Goal: Task Accomplishment & Management: Complete application form

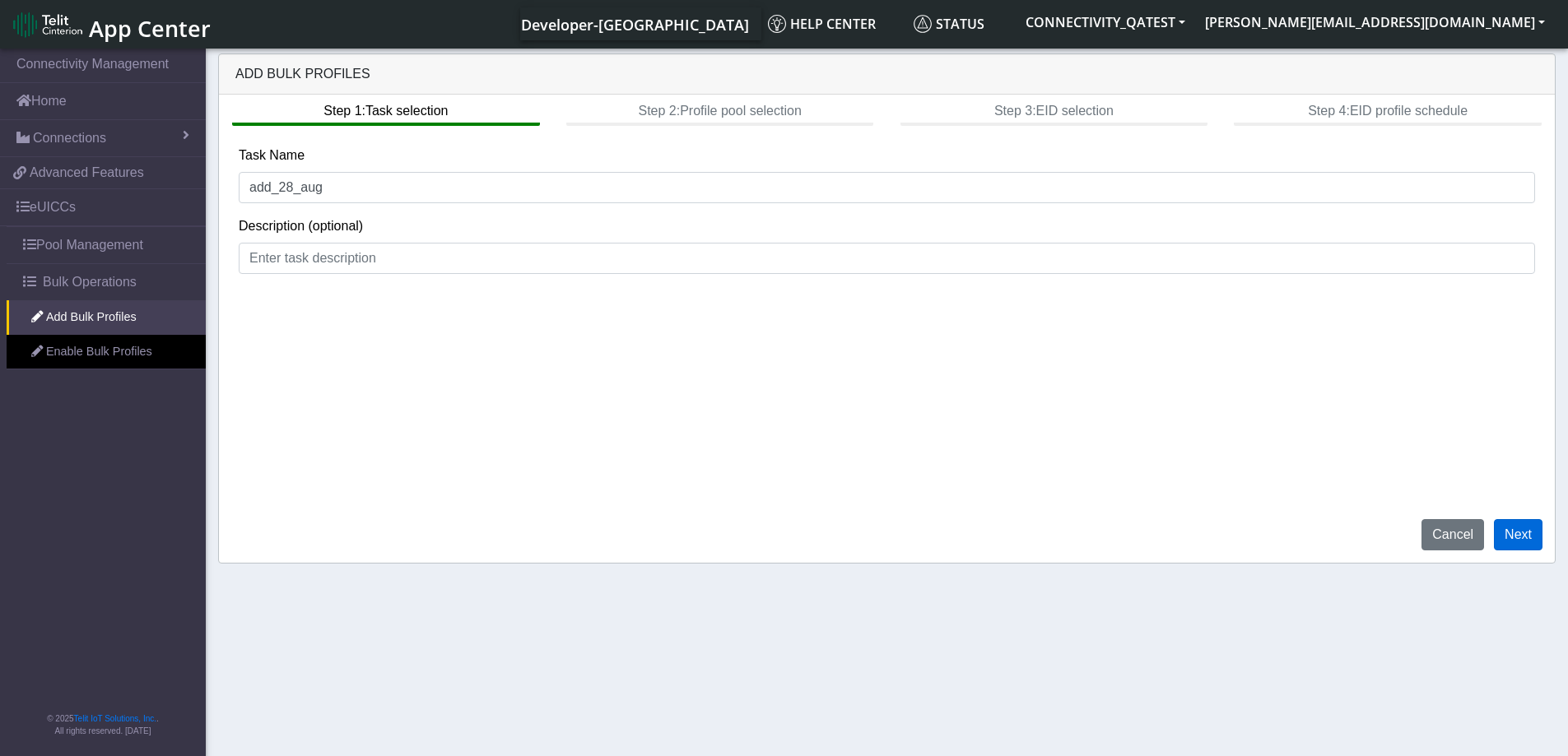
type input "add_28_aug"
click at [1509, 528] on button "Next" at bounding box center [1518, 534] width 49 height 31
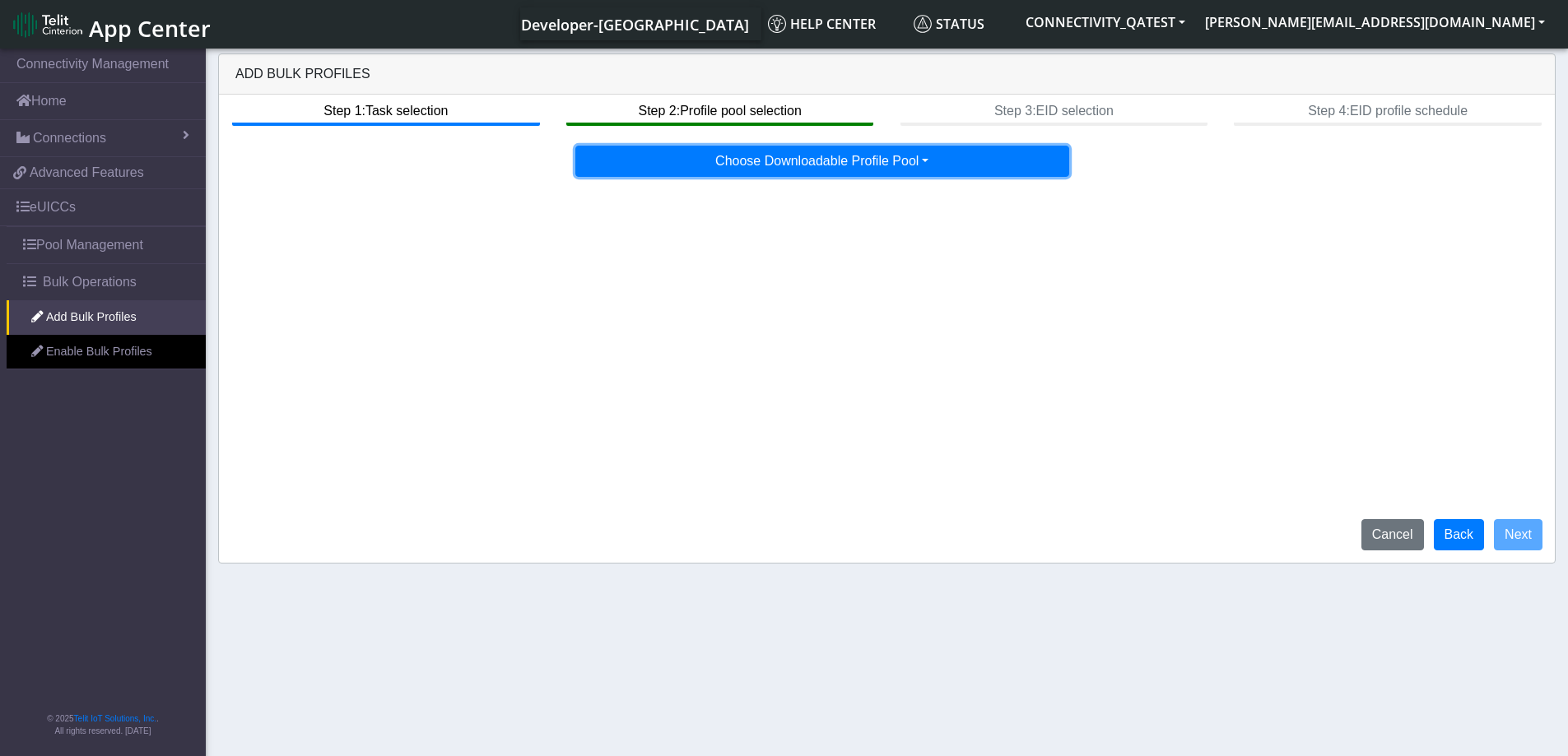
click at [776, 157] on button "Choose Downloadable Profile Pool" at bounding box center [822, 161] width 494 height 31
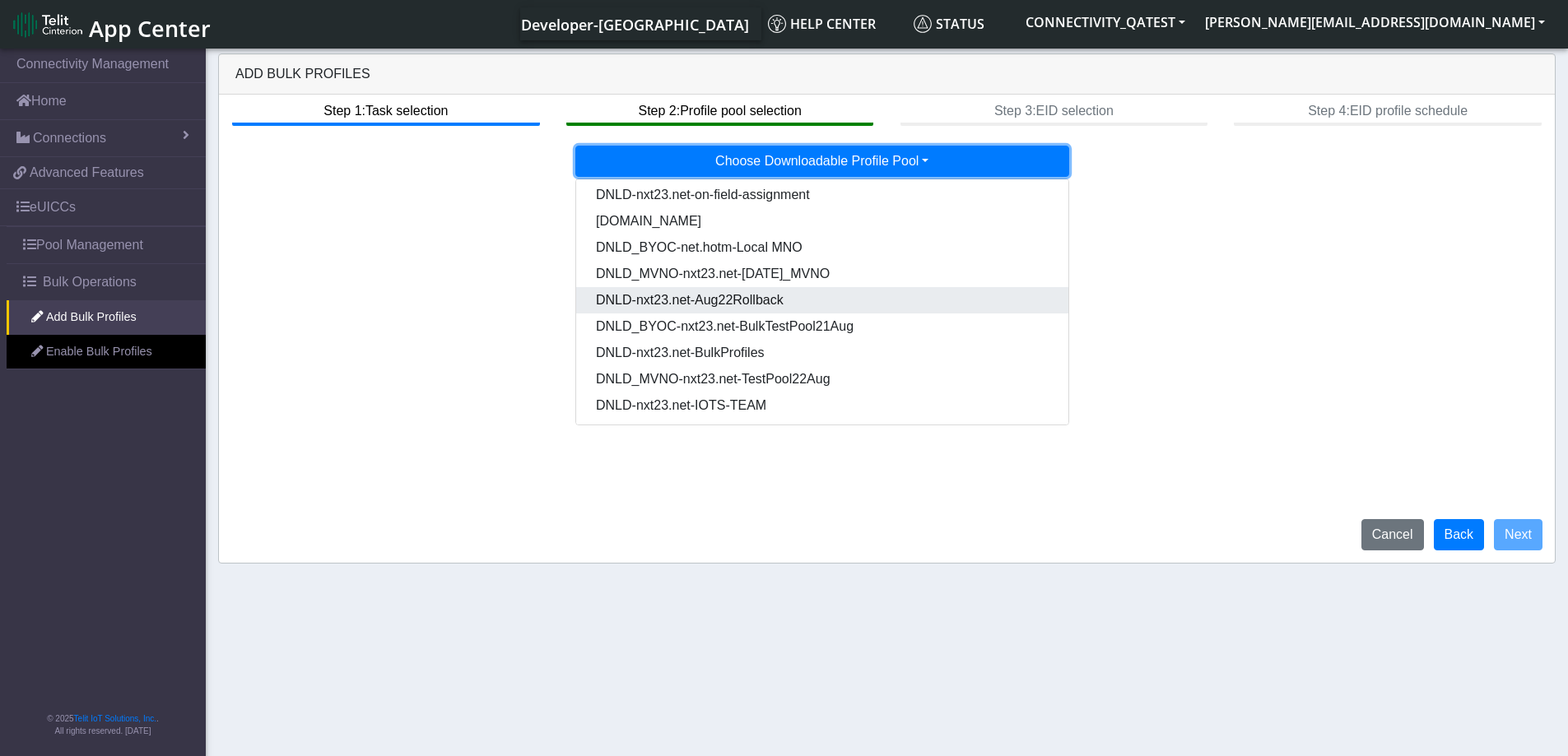
scroll to position [84, 0]
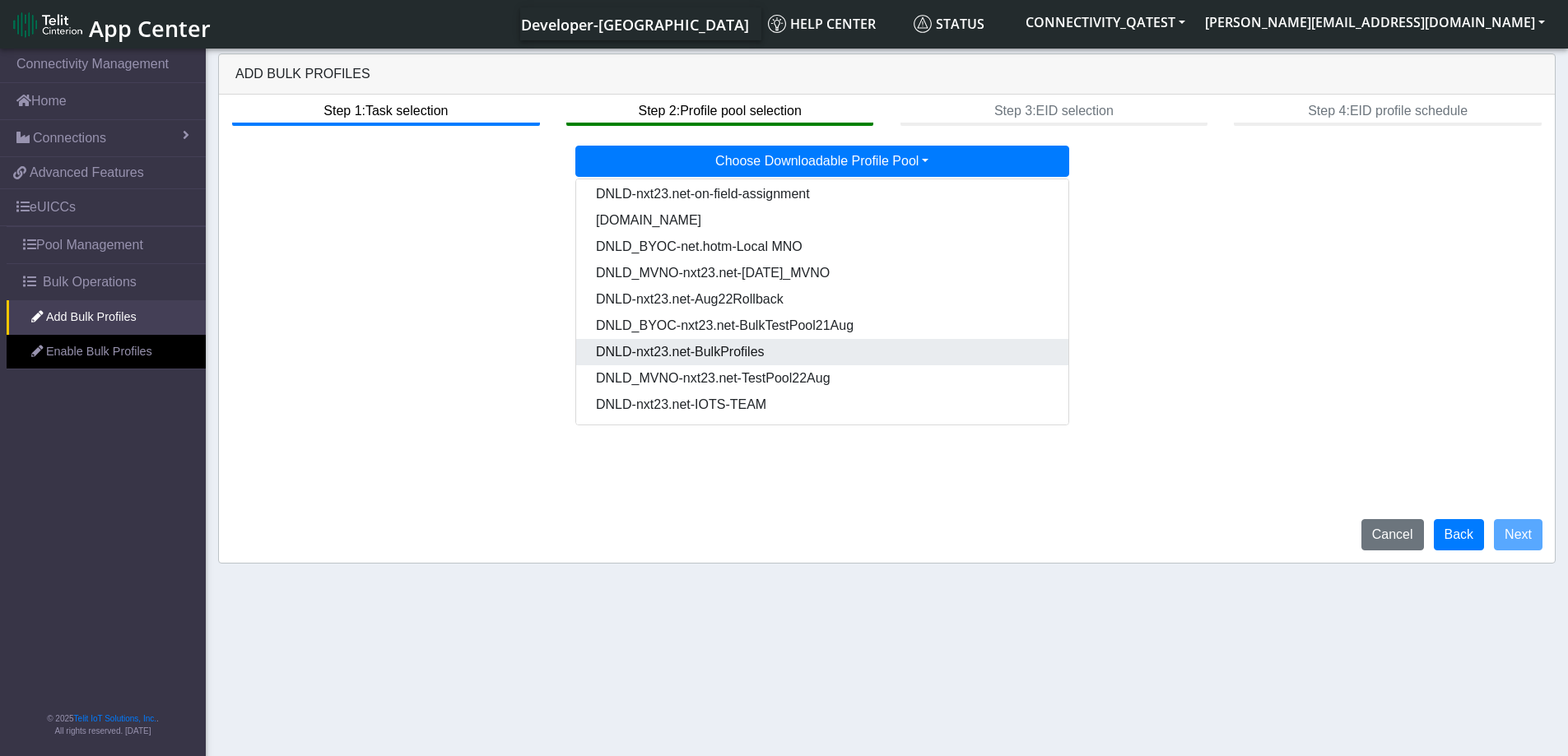
click at [760, 353] on Pooldd87b2e2-121e-4d00-ae8a-d075df8e0e86-dropdown "DNLD-nxt23.net-BulkProfiles" at bounding box center [822, 352] width 492 height 26
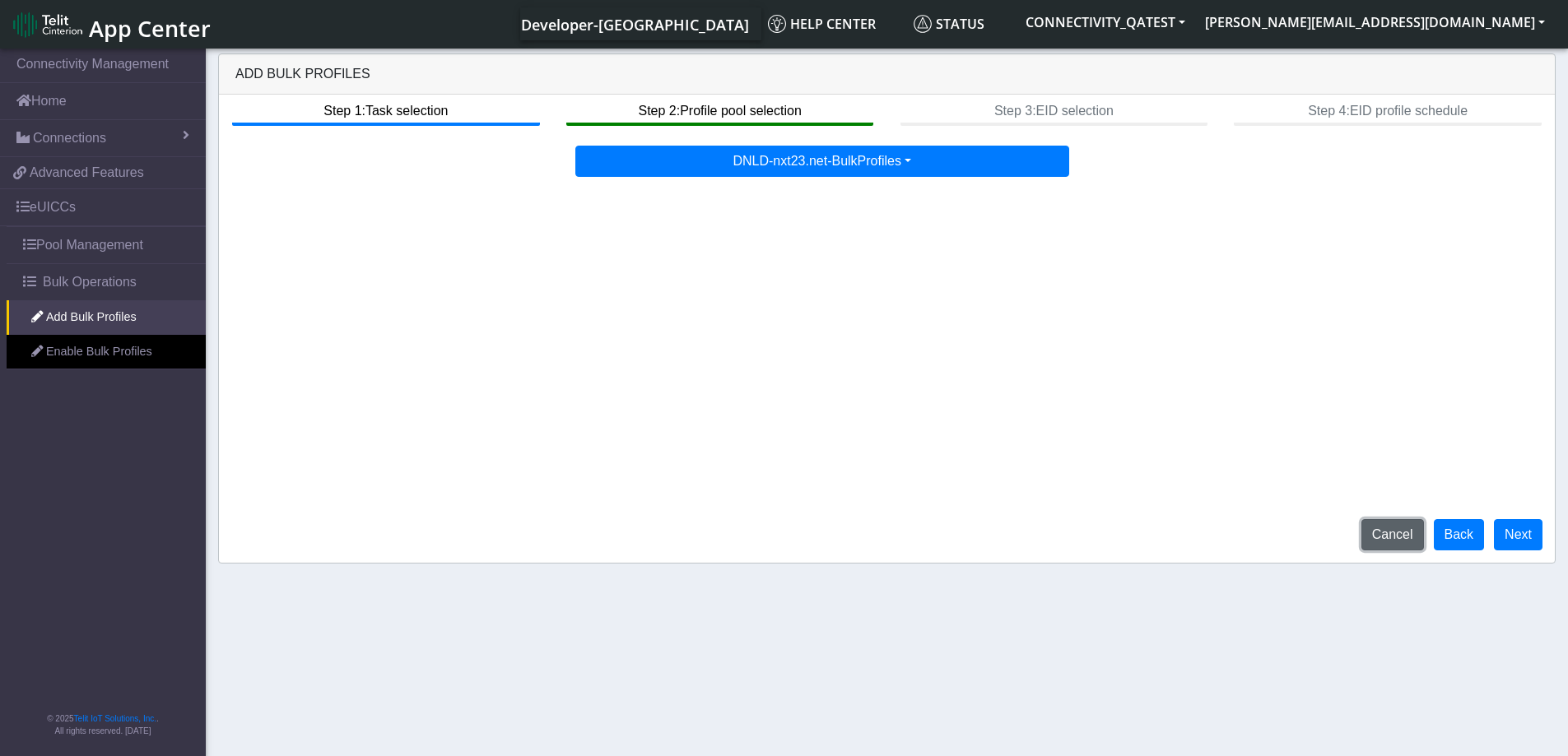
click at [1398, 541] on button "Cancel" at bounding box center [1392, 534] width 63 height 31
click at [1389, 538] on button "Cancel" at bounding box center [1392, 534] width 63 height 31
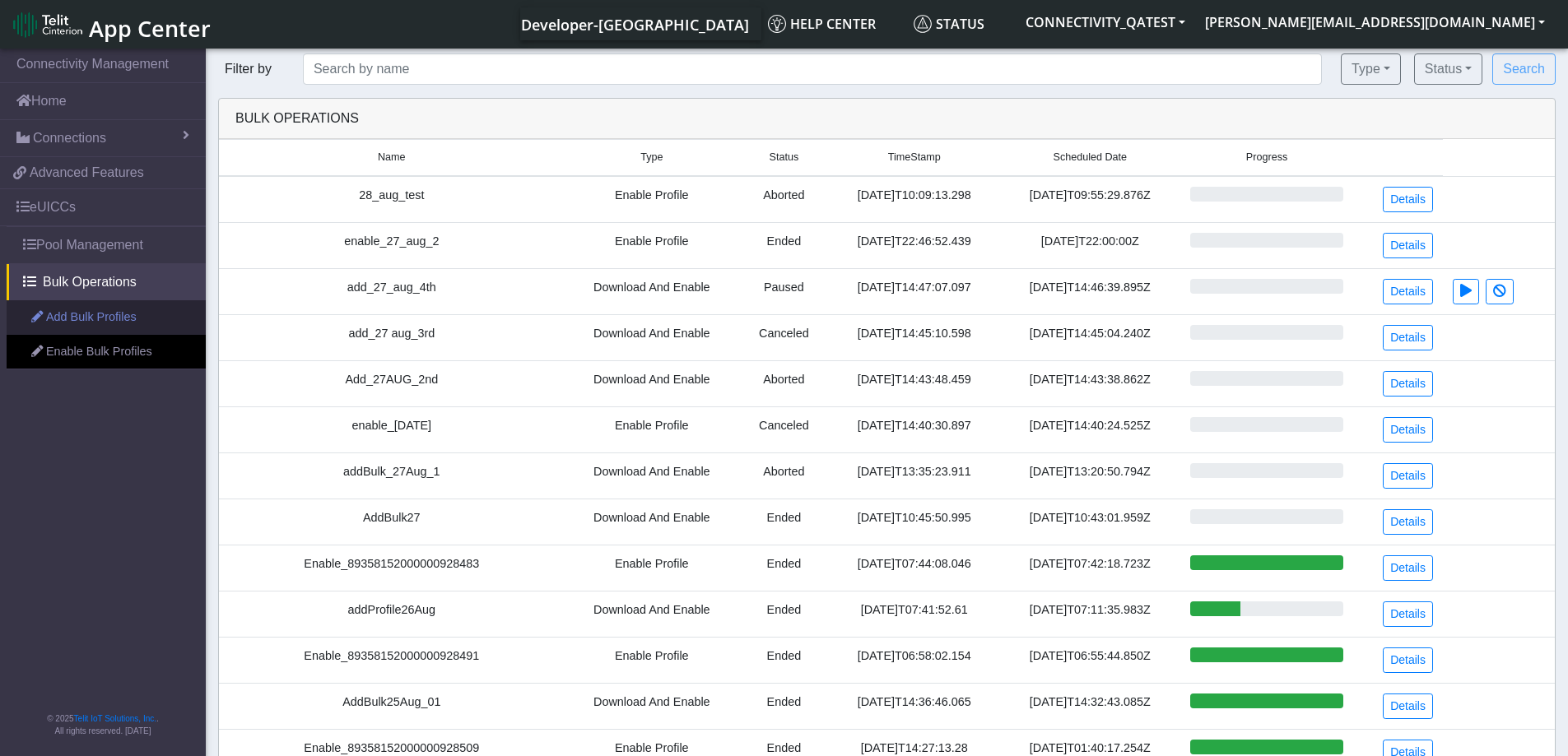
click at [98, 316] on link "Add Bulk Profiles" at bounding box center [106, 317] width 199 height 34
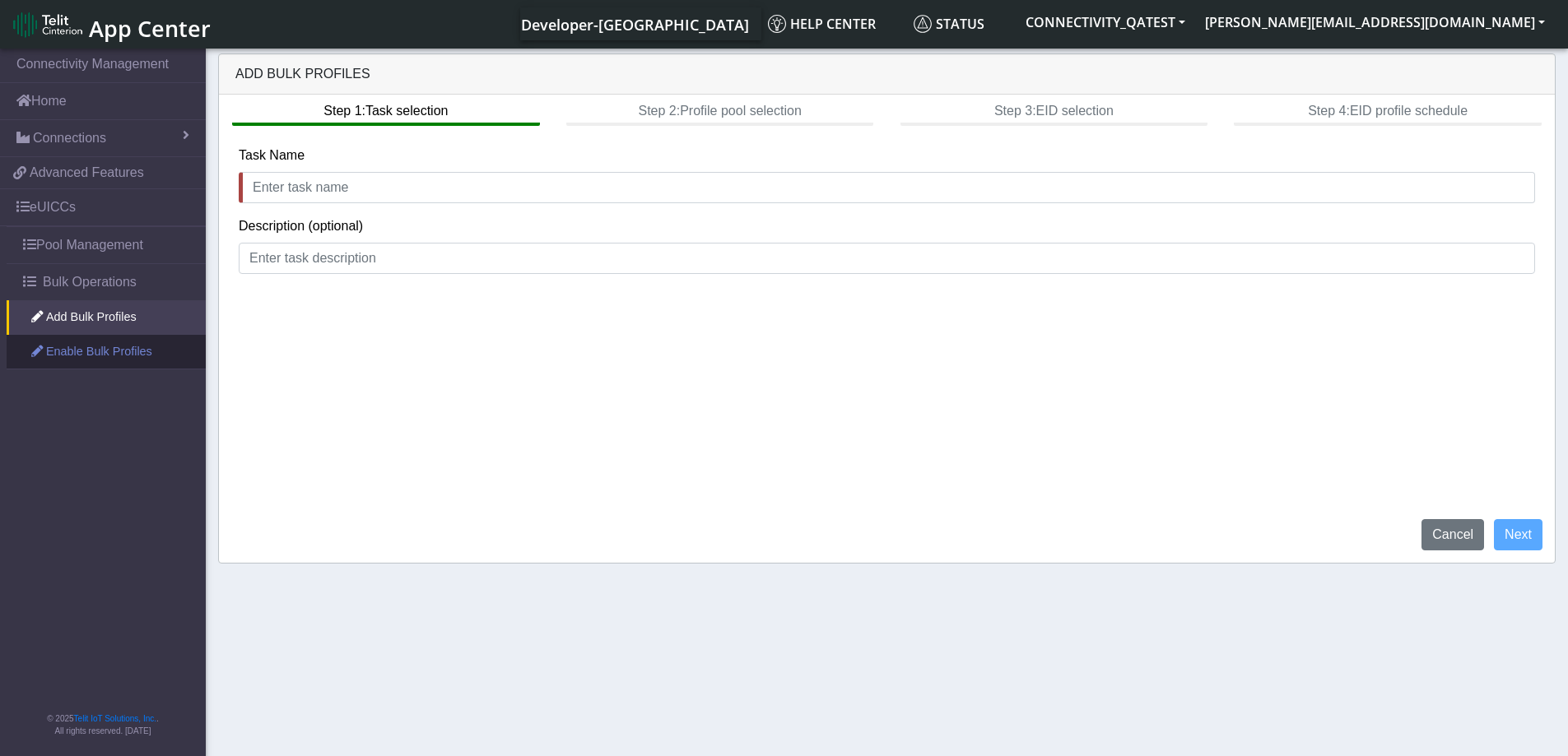
click at [141, 347] on link "Enable Bulk Profiles" at bounding box center [106, 352] width 199 height 34
click at [130, 313] on link "Add Bulk Profiles" at bounding box center [106, 317] width 199 height 34
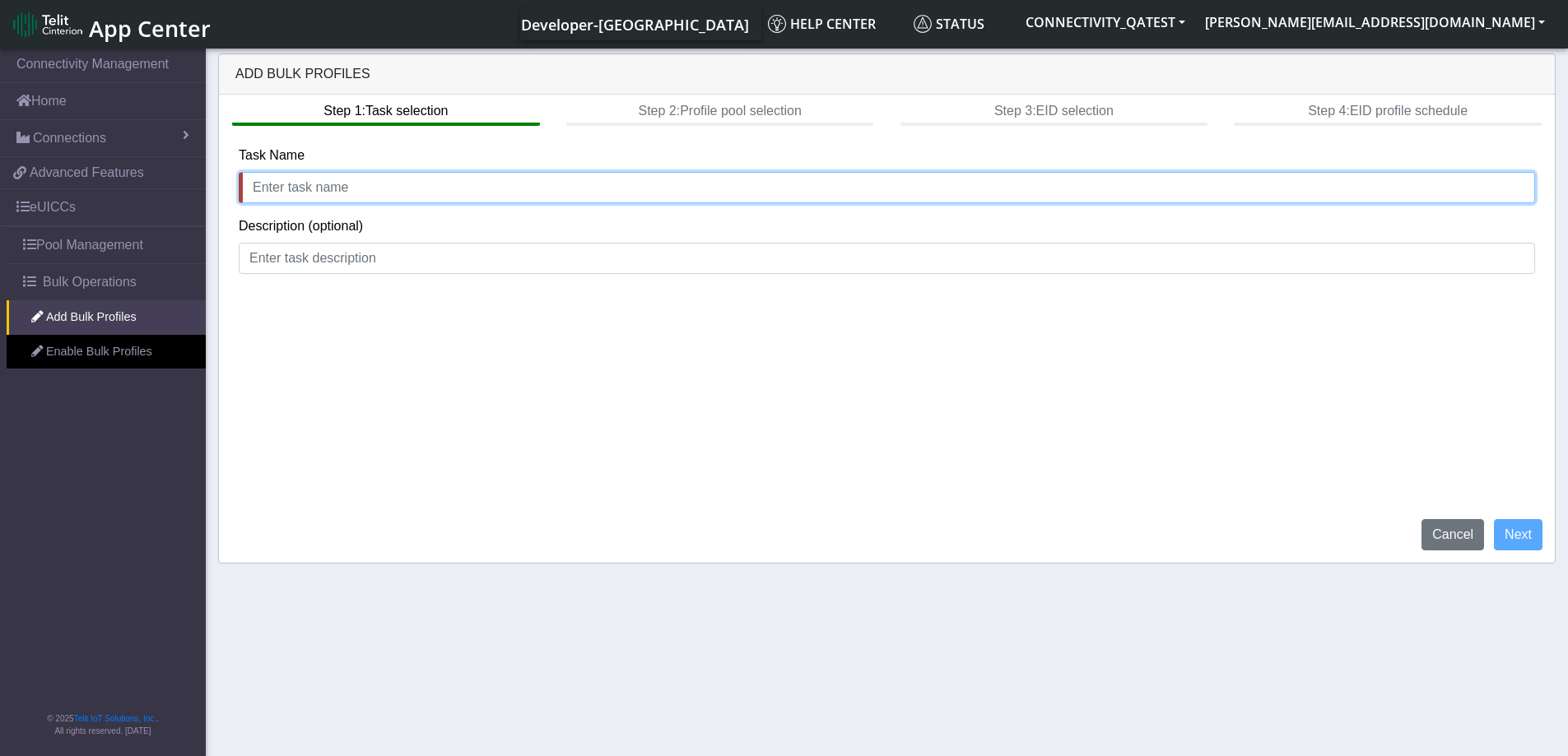
click at [340, 191] on input "text" at bounding box center [887, 187] width 1296 height 31
type input "Add_28th_AUG"
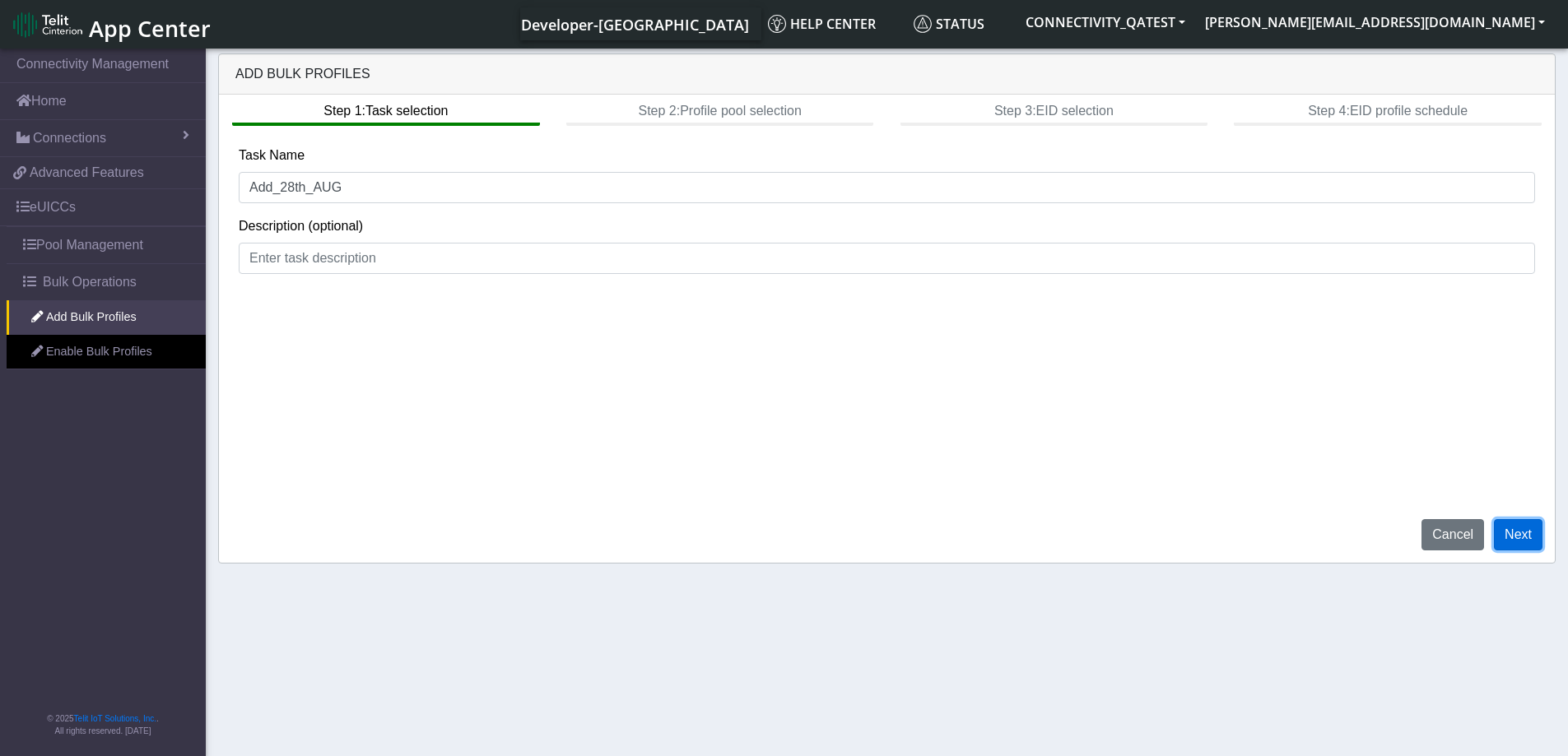
click at [1514, 532] on button "Next" at bounding box center [1518, 534] width 49 height 31
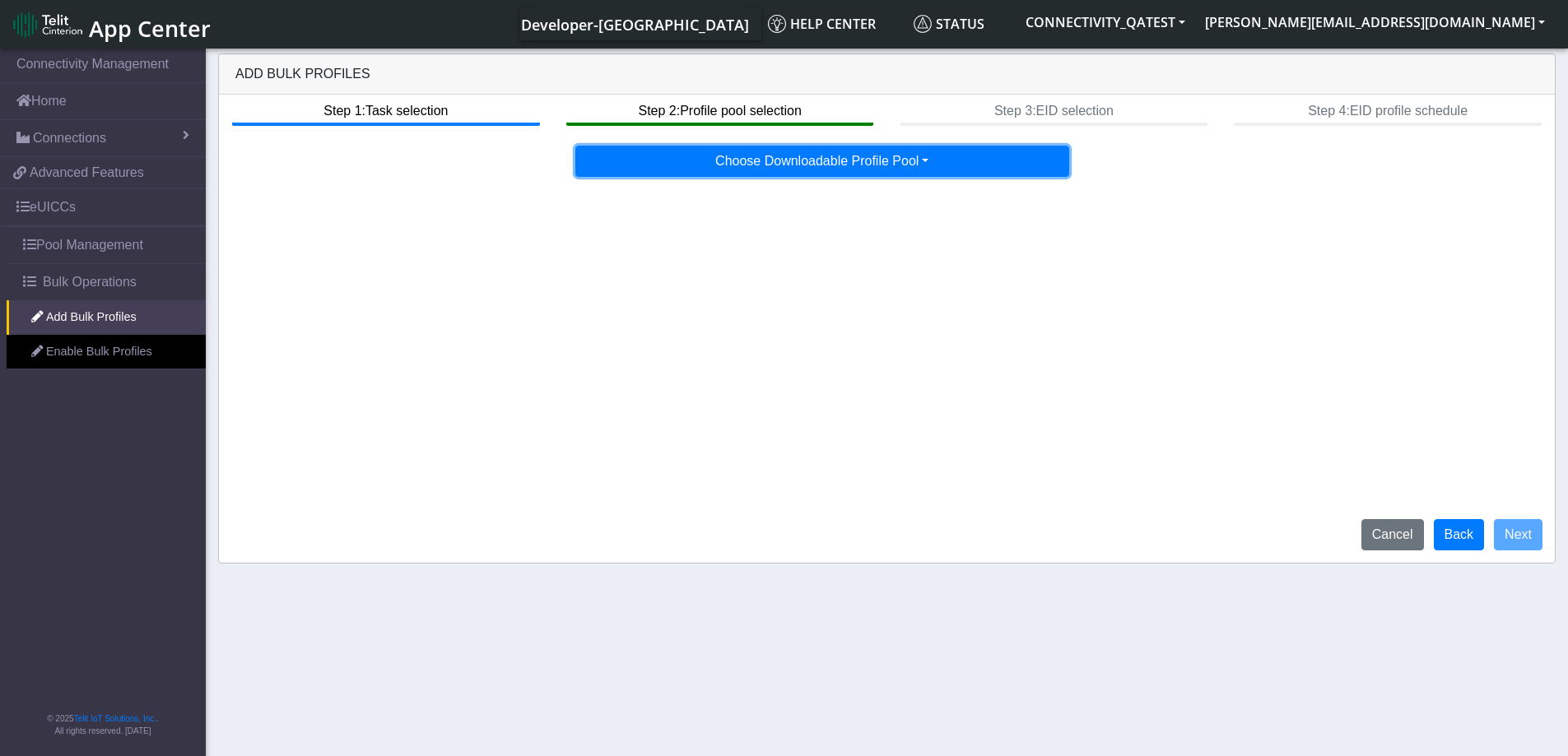
click at [933, 158] on button "Choose Downloadable Profile Pool" at bounding box center [822, 161] width 494 height 31
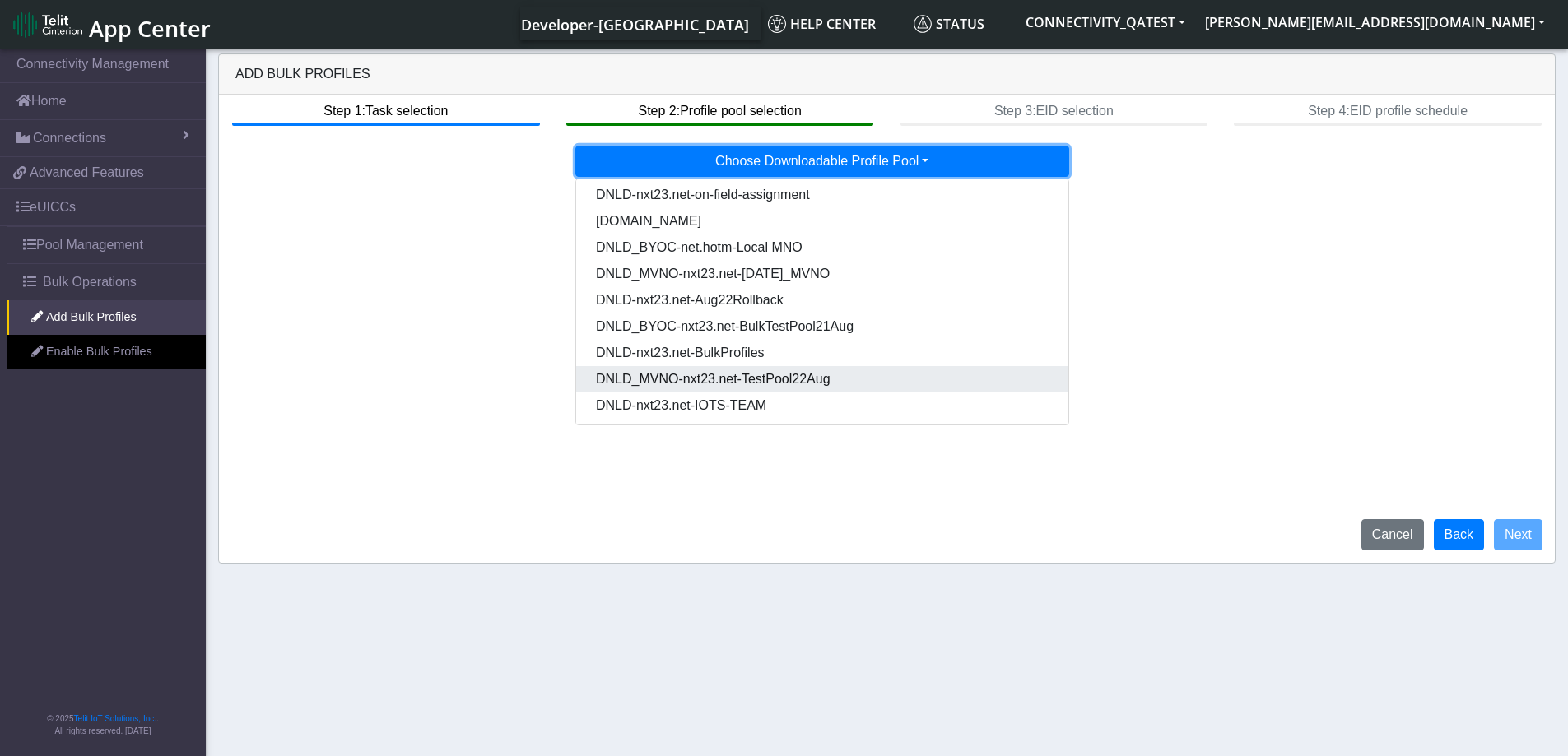
scroll to position [84, 0]
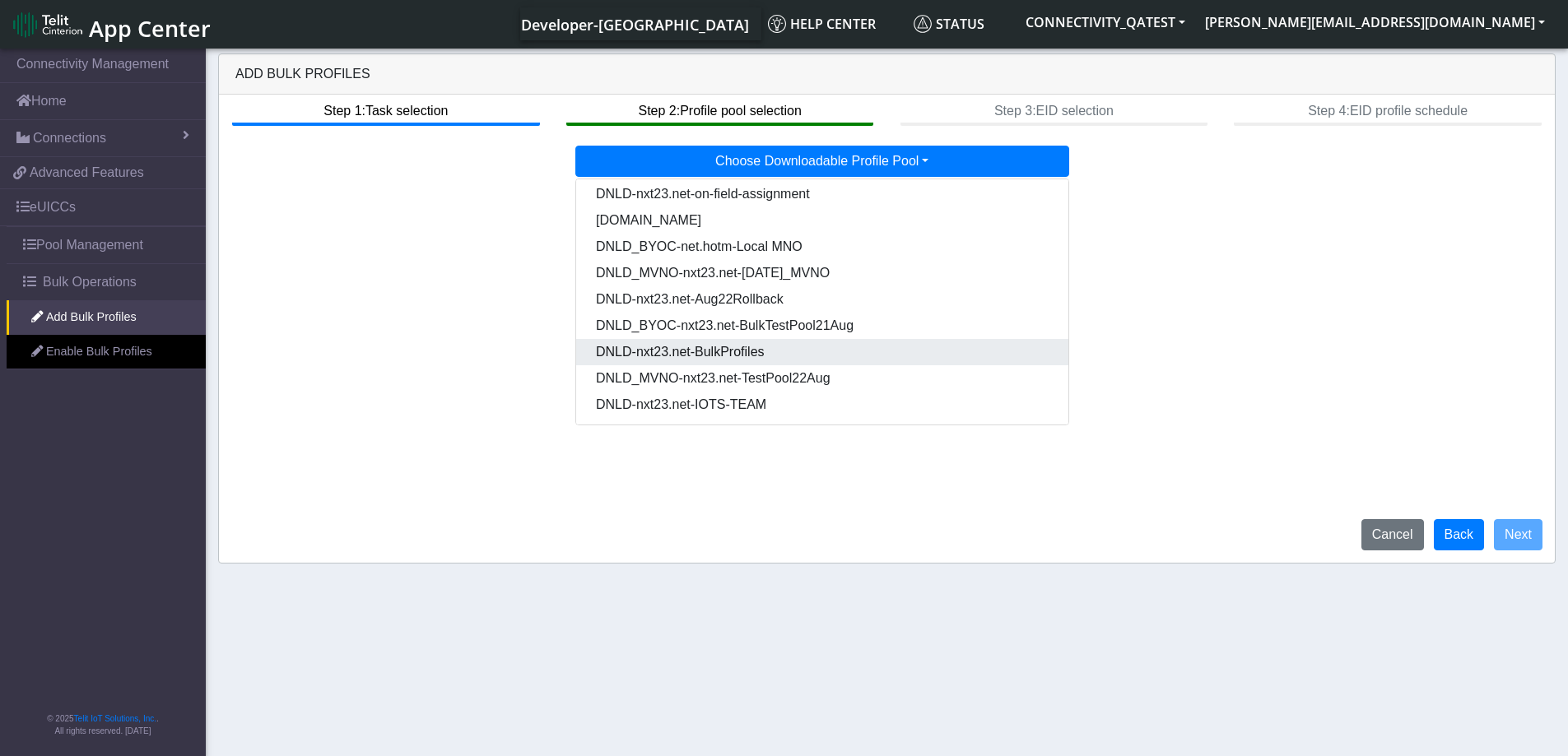
click at [769, 356] on Pooldd87b2e2-121e-4d00-ae8a-d075df8e0e86-dropdown "DNLD-nxt23.net-BulkProfiles" at bounding box center [822, 352] width 492 height 26
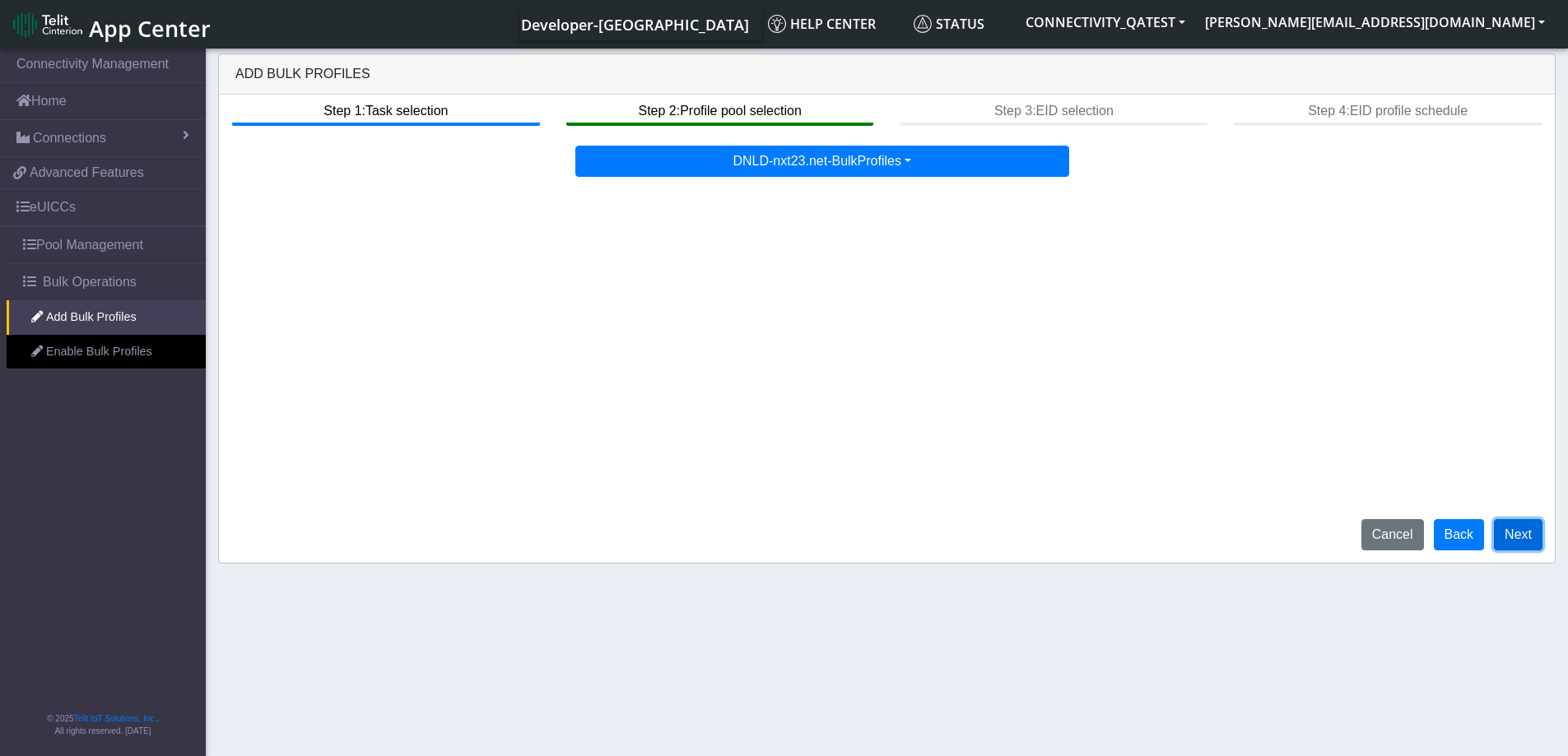
click at [1523, 539] on button "Next" at bounding box center [1518, 534] width 49 height 31
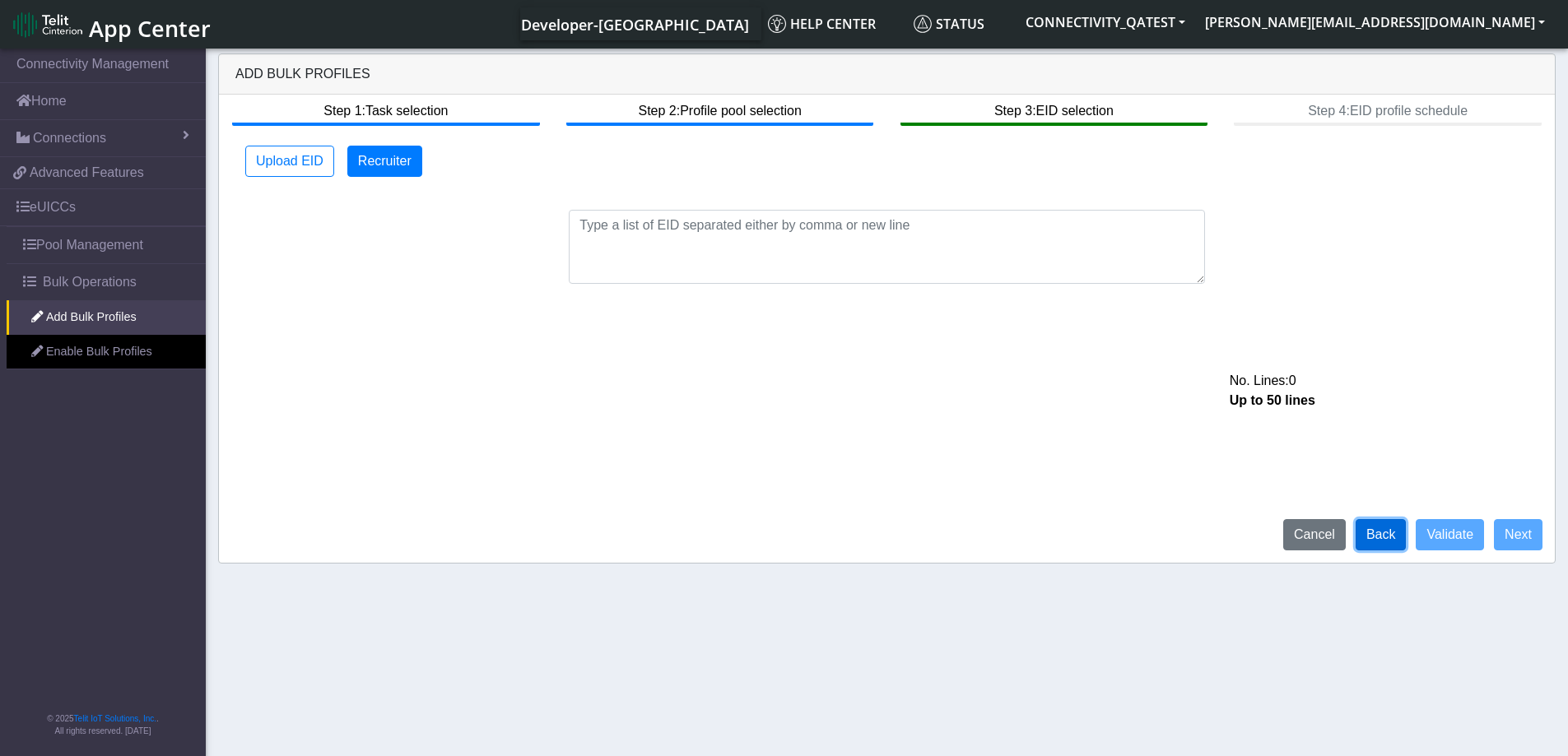
click at [1393, 547] on button "Back" at bounding box center [1380, 534] width 51 height 31
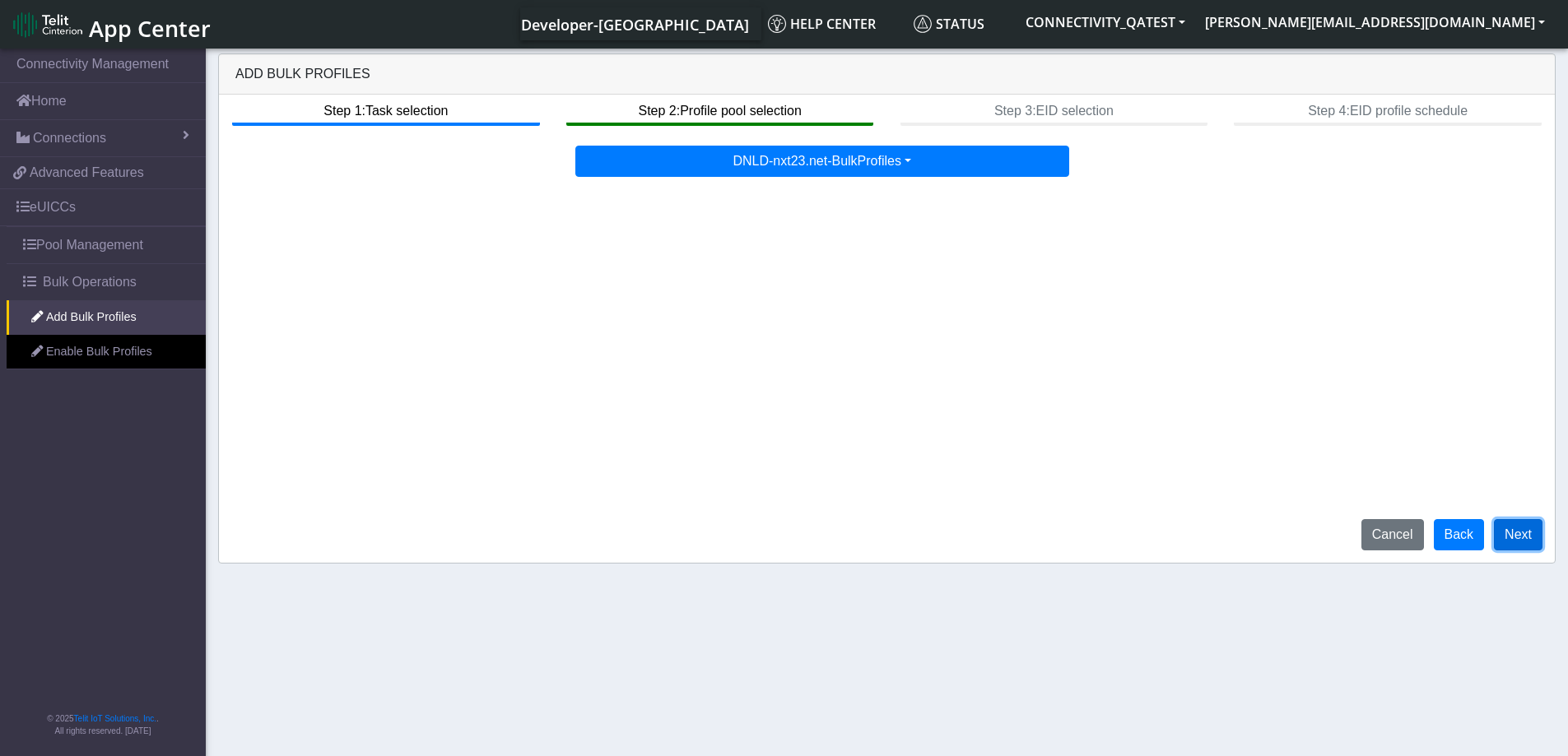
click at [1507, 548] on button "Next" at bounding box center [1518, 534] width 49 height 31
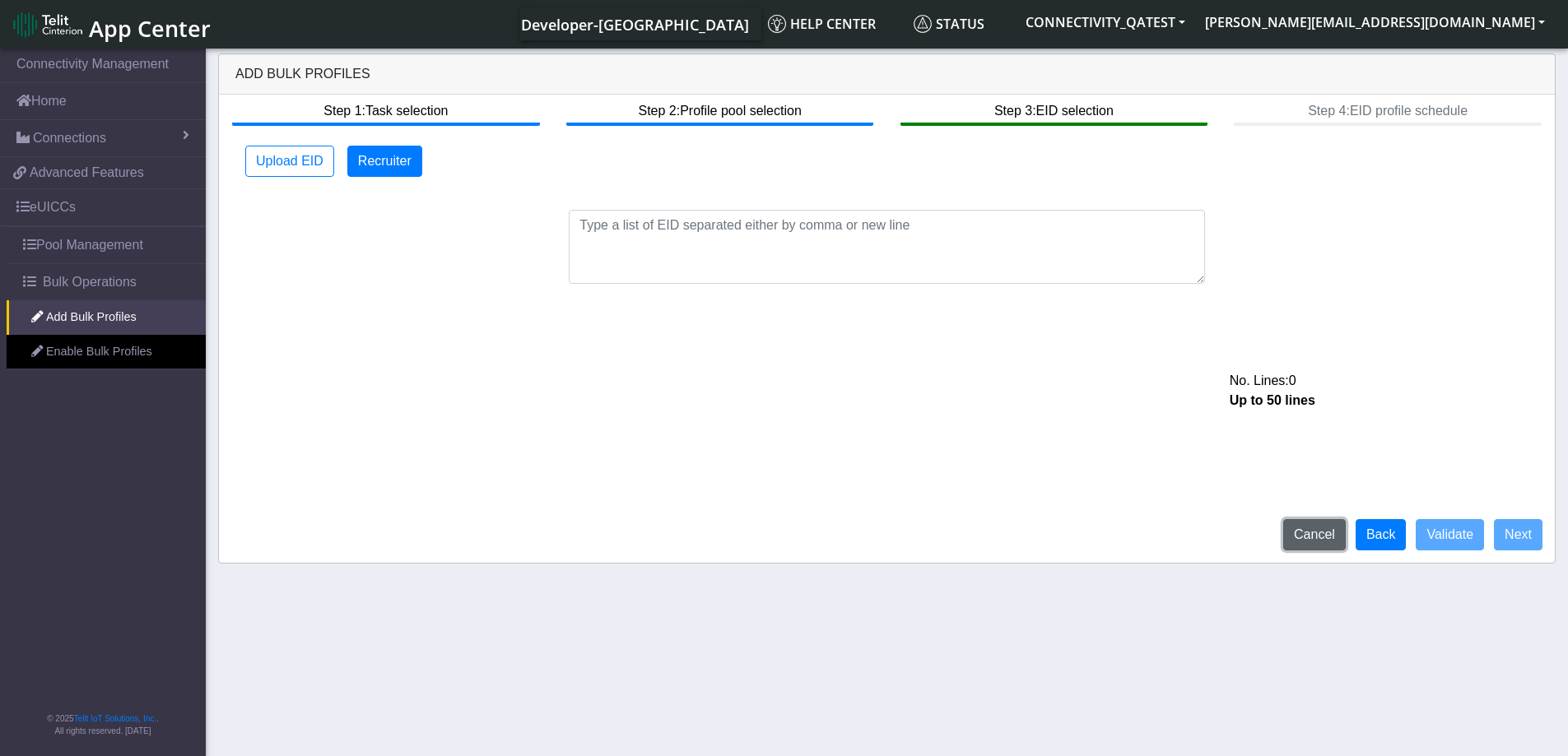
drag, startPoint x: 1315, startPoint y: 536, endPoint x: 941, endPoint y: 59, distance: 606.1
click at [1315, 536] on button "Cancel" at bounding box center [1314, 534] width 63 height 31
click at [1324, 538] on button "Cancel" at bounding box center [1314, 534] width 63 height 31
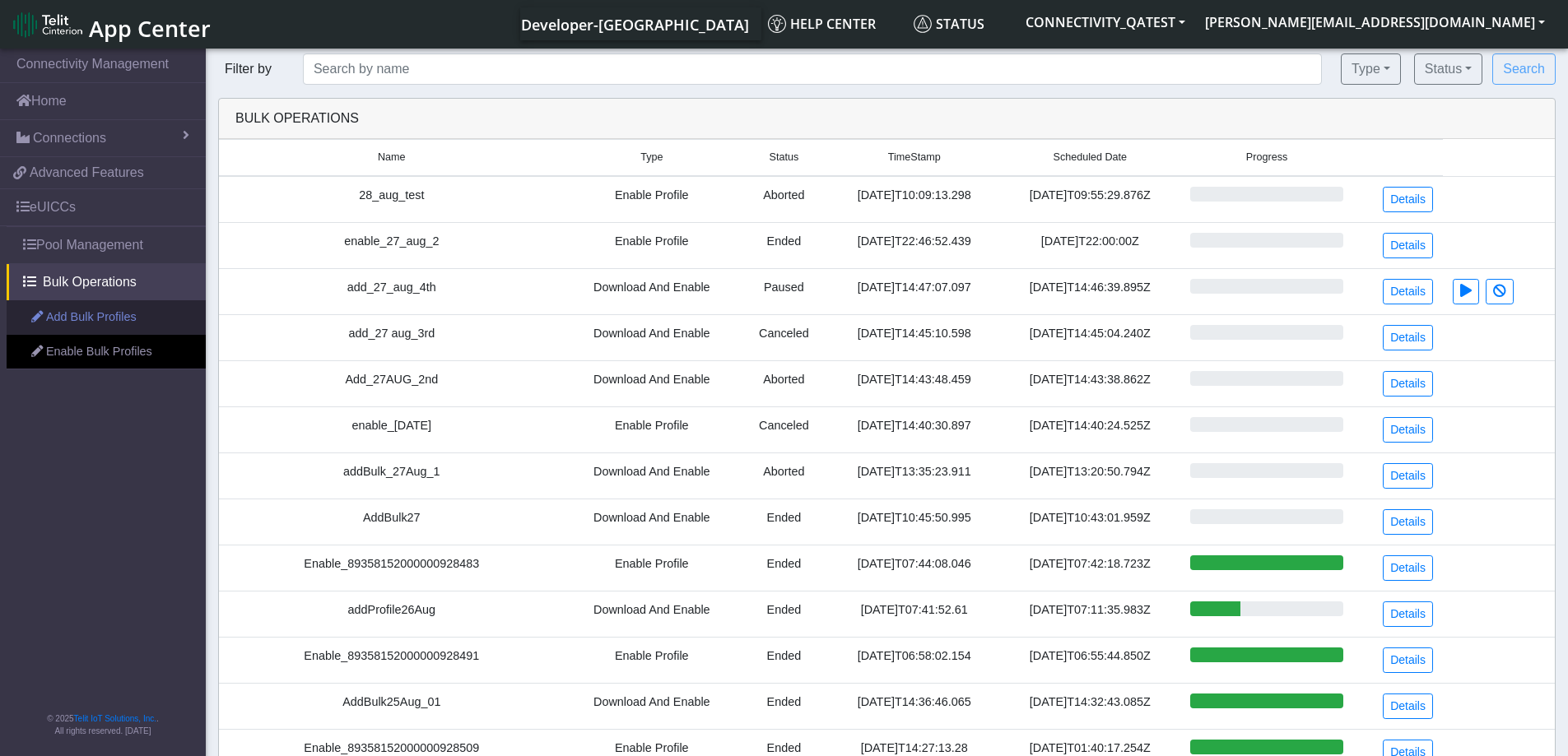
click at [91, 322] on link "Add Bulk Profiles" at bounding box center [106, 317] width 199 height 34
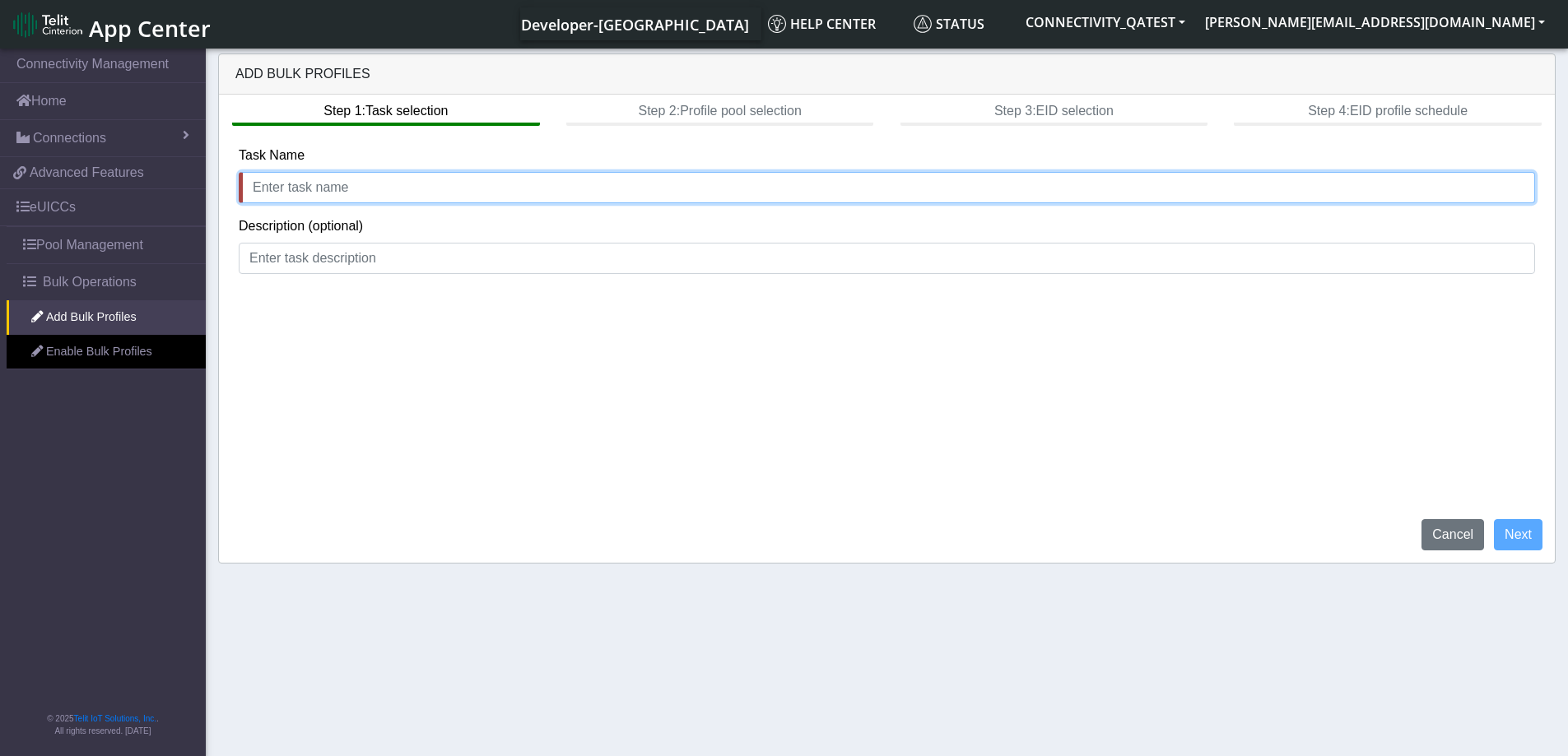
click at [349, 188] on input "text" at bounding box center [887, 187] width 1296 height 31
type input "add_28th_August"
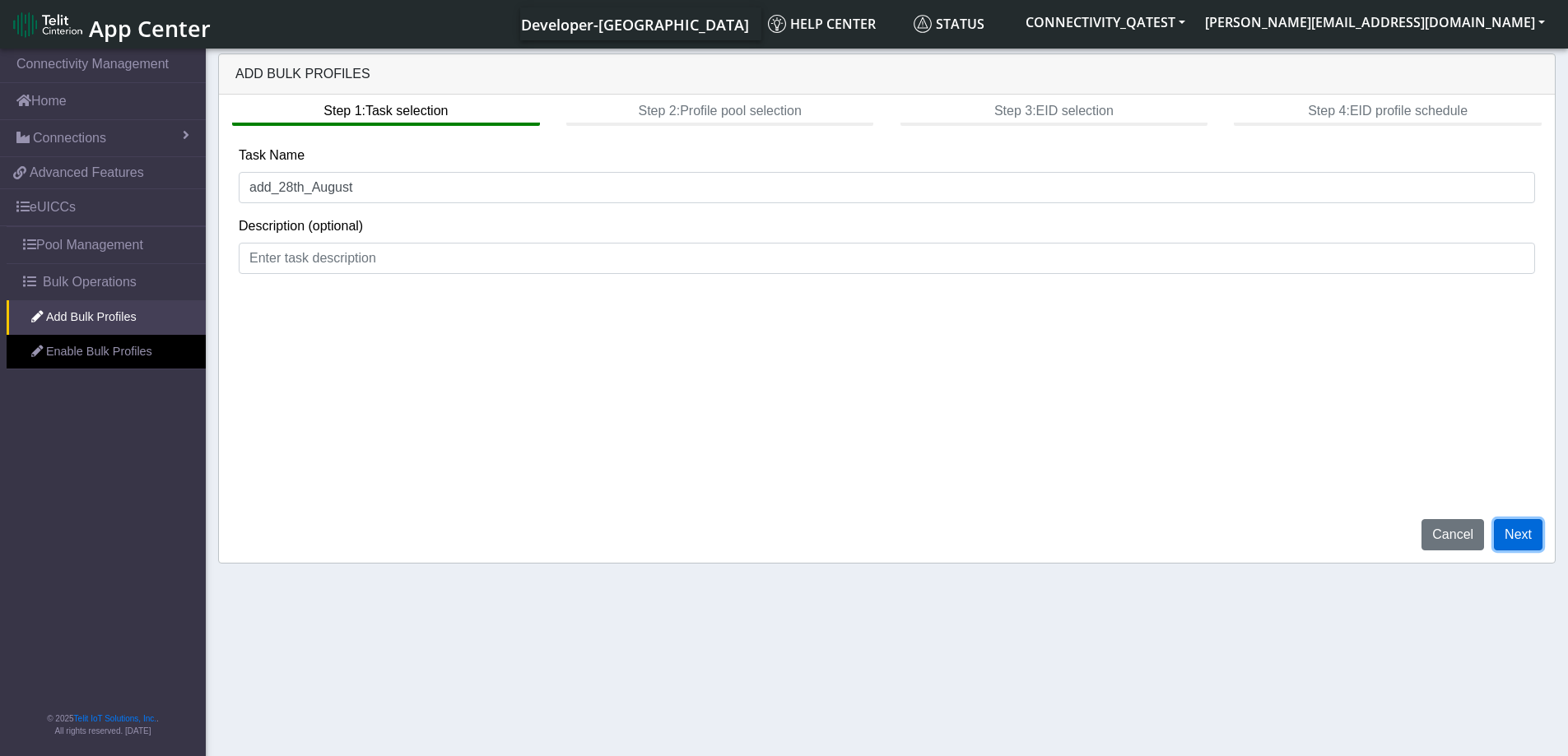
click at [1514, 543] on button "Next" at bounding box center [1518, 534] width 49 height 31
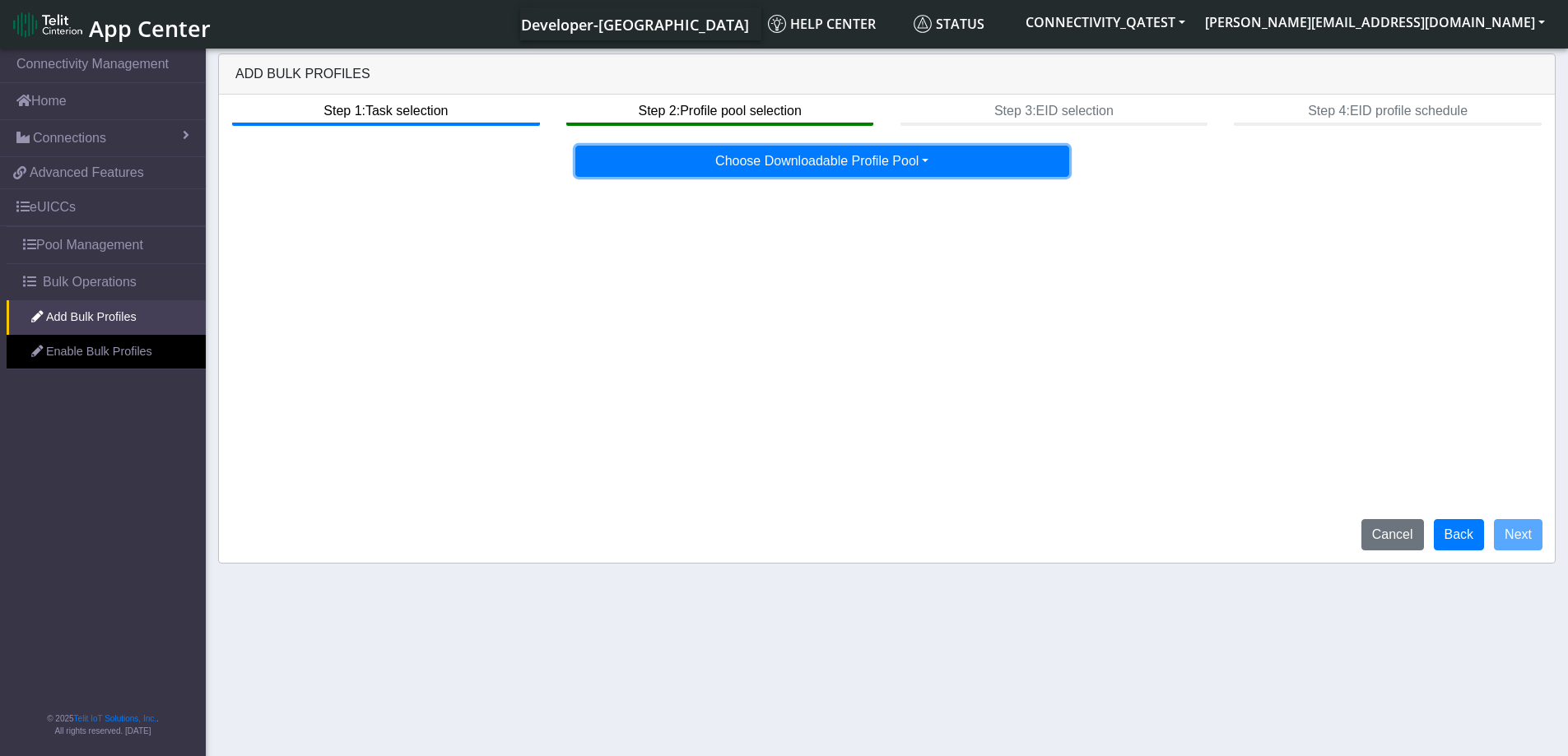
click at [869, 154] on button "Choose Downloadable Profile Pool" at bounding box center [822, 161] width 494 height 31
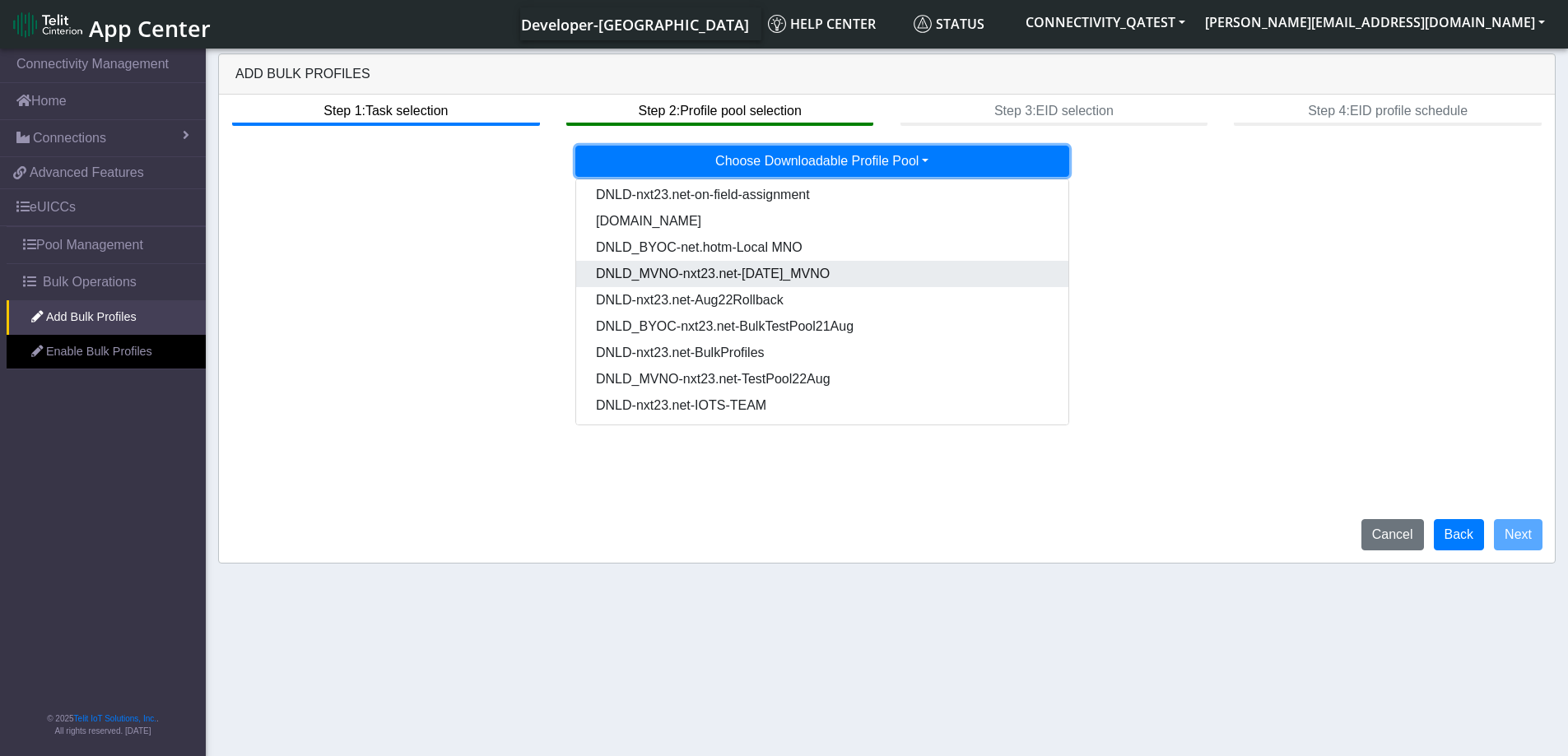
scroll to position [84, 0]
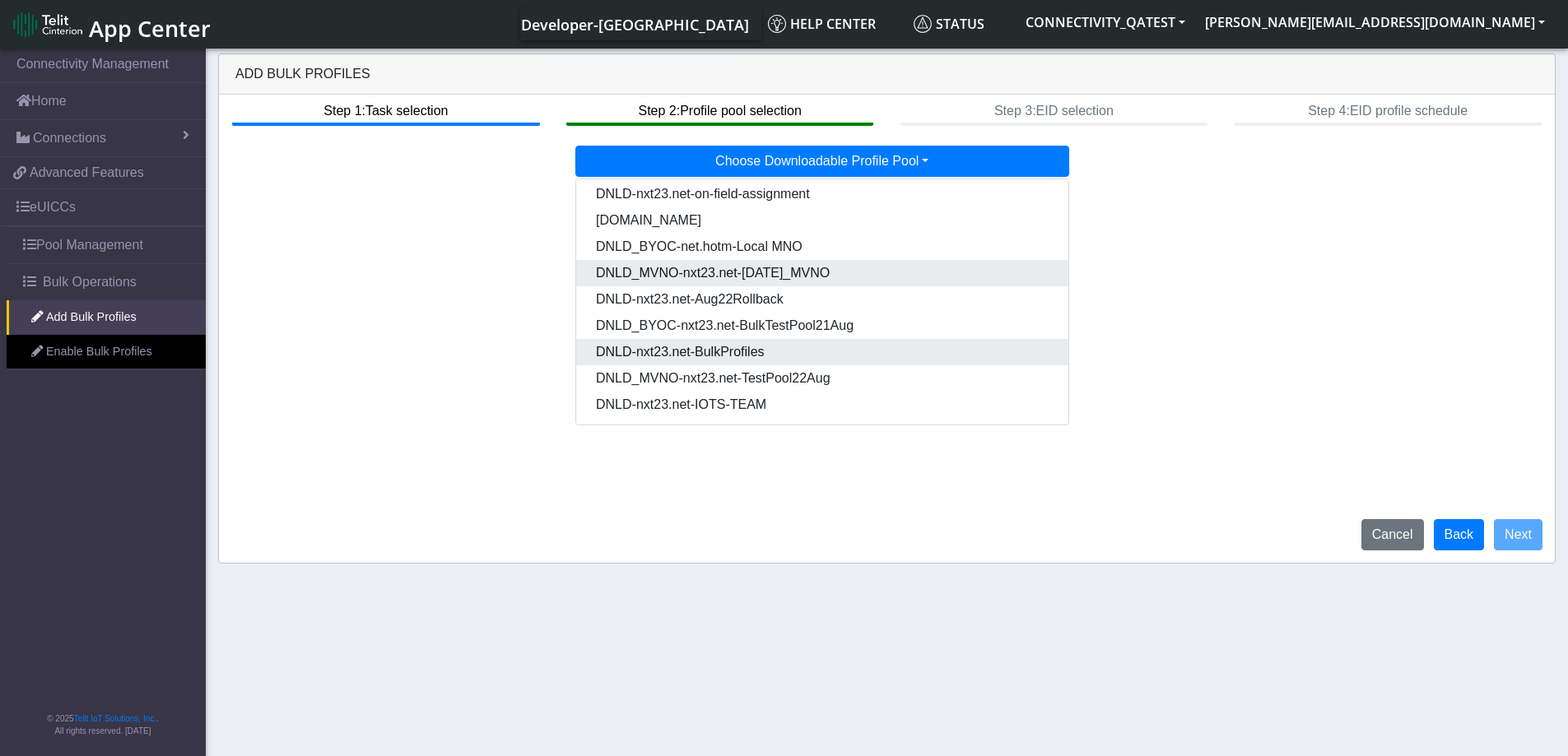
click at [763, 352] on Pooldd87b2e2-121e-4d00-ae8a-d075df8e0e86-dropdown "DNLD-nxt23.net-BulkProfiles" at bounding box center [822, 352] width 492 height 26
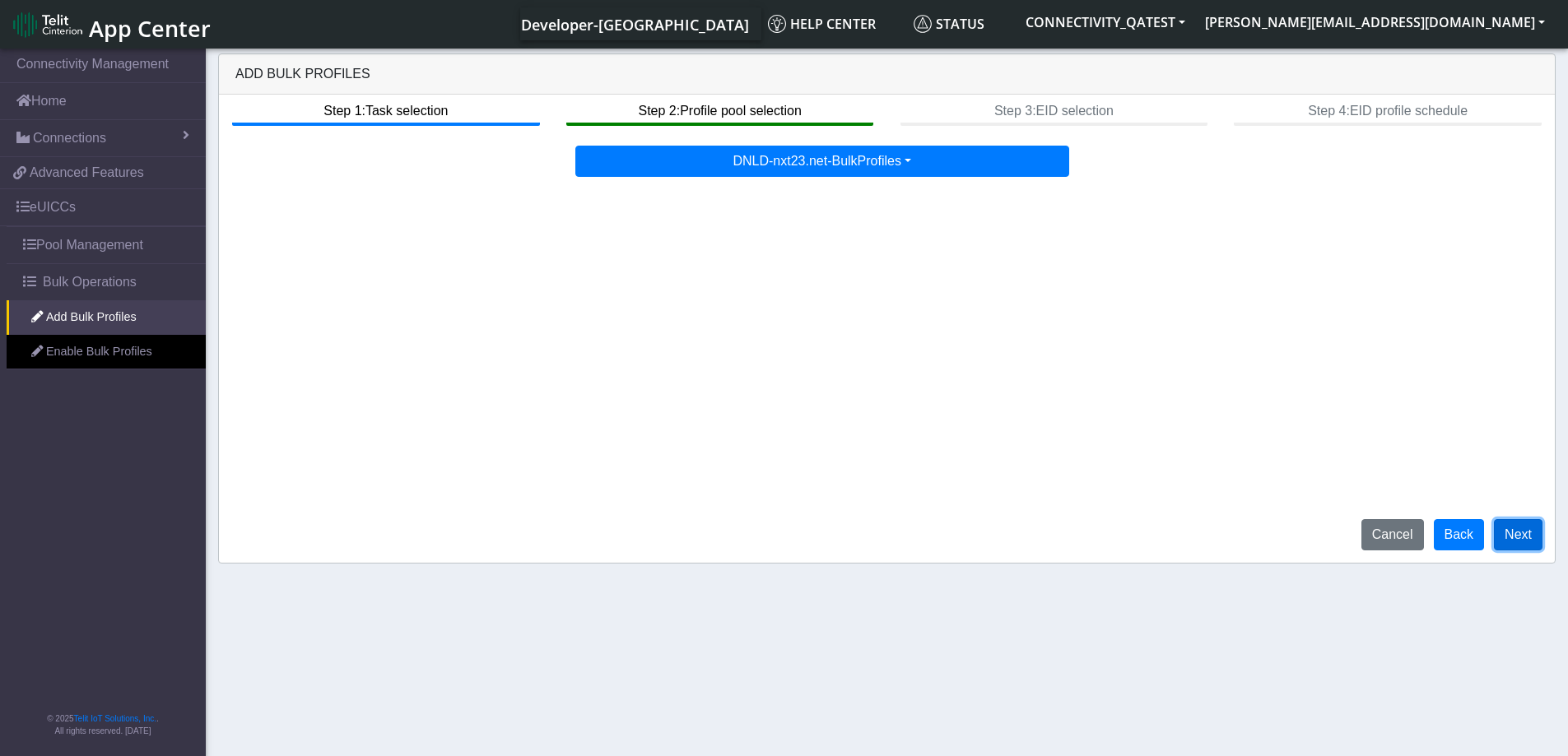
click at [1524, 537] on button "Next" at bounding box center [1518, 534] width 49 height 31
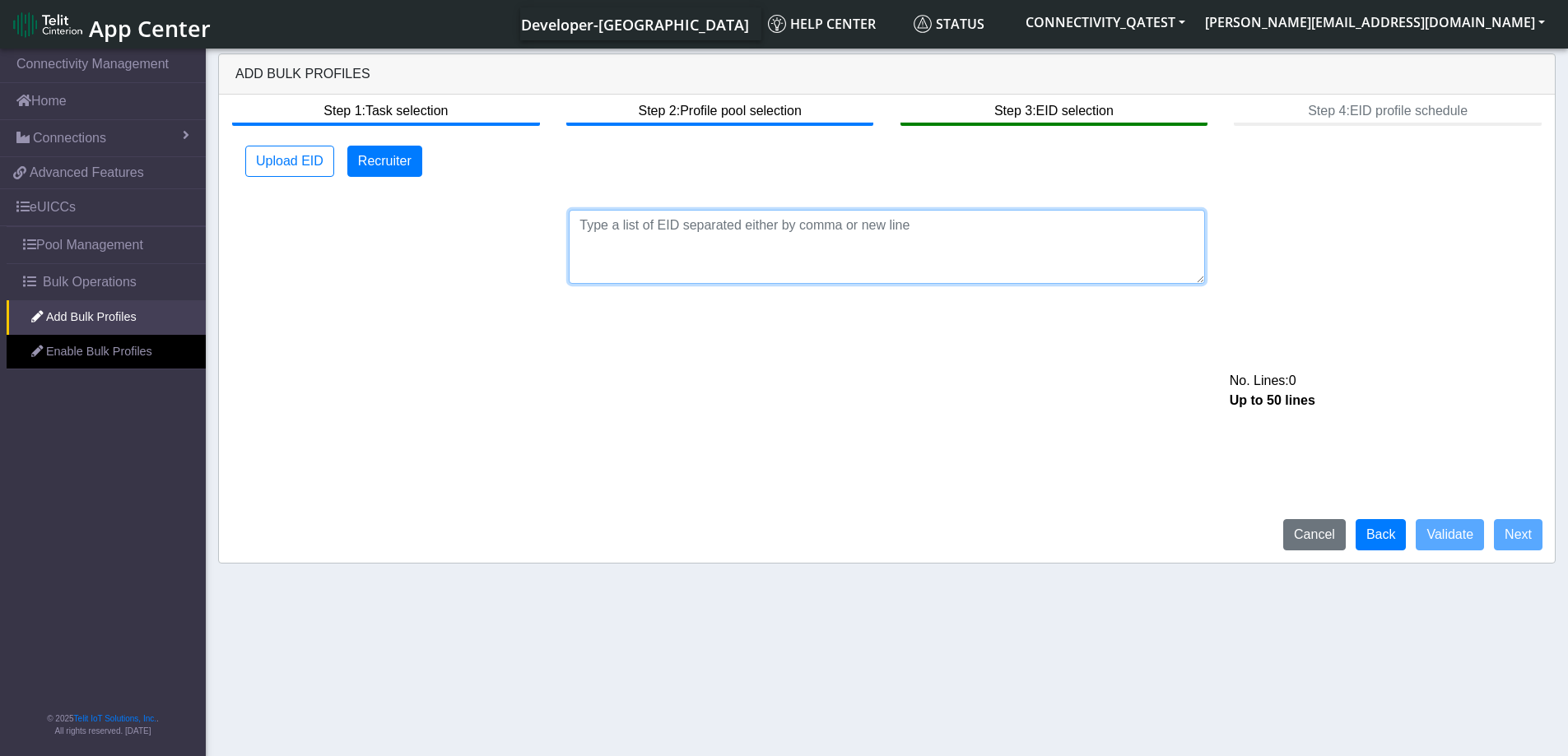
click at [833, 239] on textarea at bounding box center [887, 247] width 636 height 74
paste textarea "89033023426500000000060317712733"
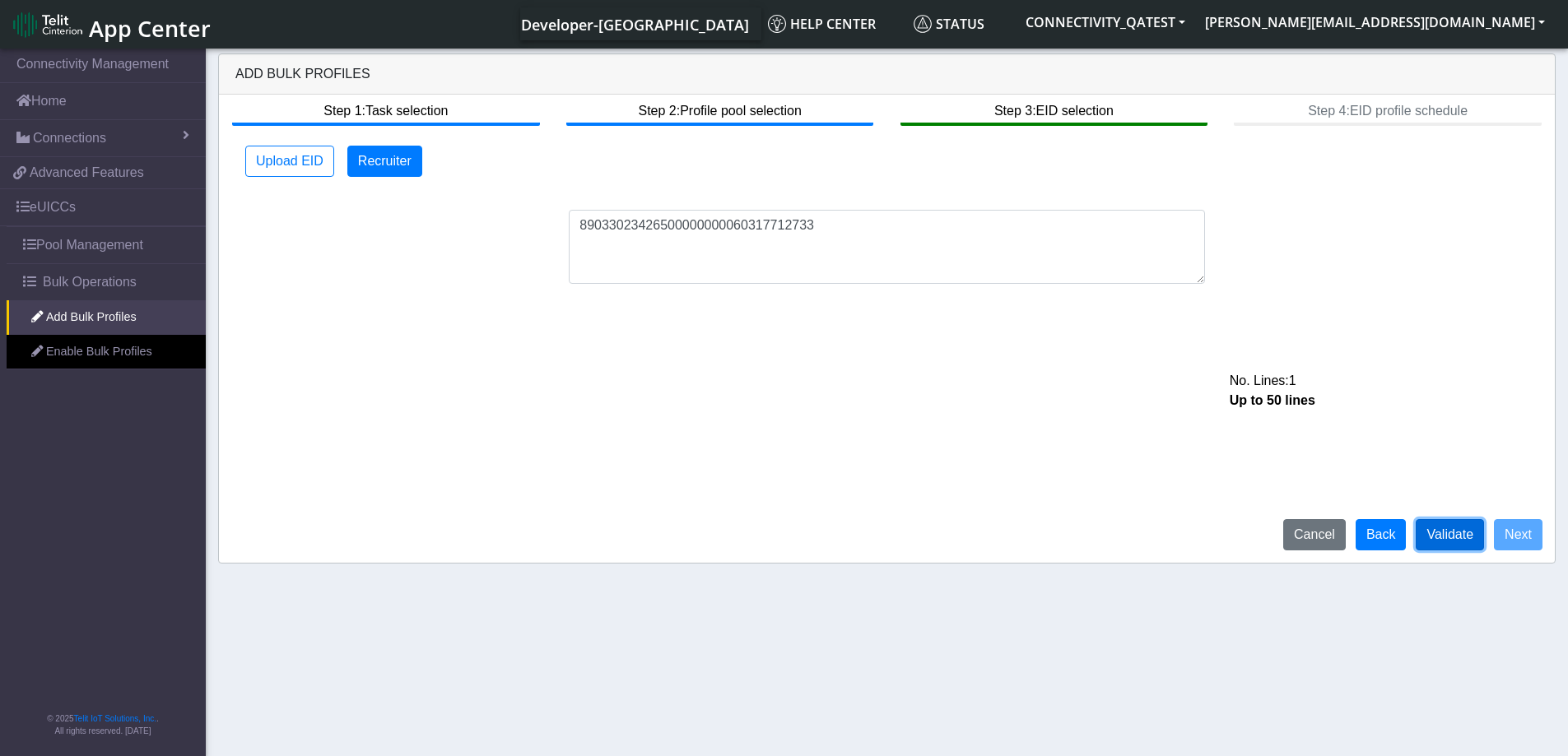
click at [1463, 547] on button "Validate" at bounding box center [1450, 534] width 69 height 31
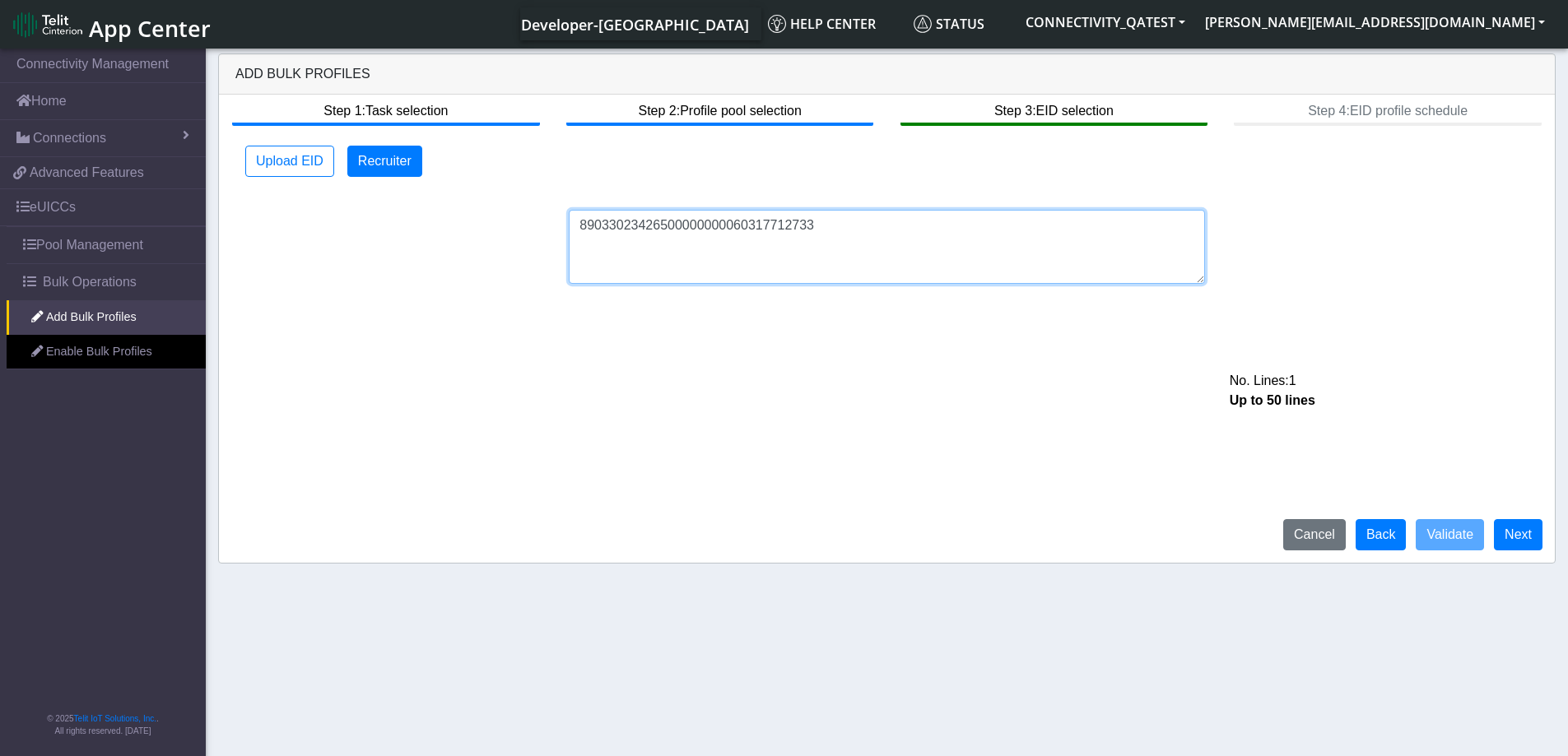
click at [844, 229] on textarea "89033023426500000000060317712733" at bounding box center [887, 247] width 636 height 74
click at [833, 224] on textarea "89033023426500000000060317712733," at bounding box center [887, 247] width 636 height 74
paste textarea "89033023426500000000060317712927"
click at [1067, 222] on textarea "89033023426500000000060317712733,89033023426500000000060317712927," at bounding box center [887, 247] width 636 height 74
paste textarea "89033023426500000000060317712830"
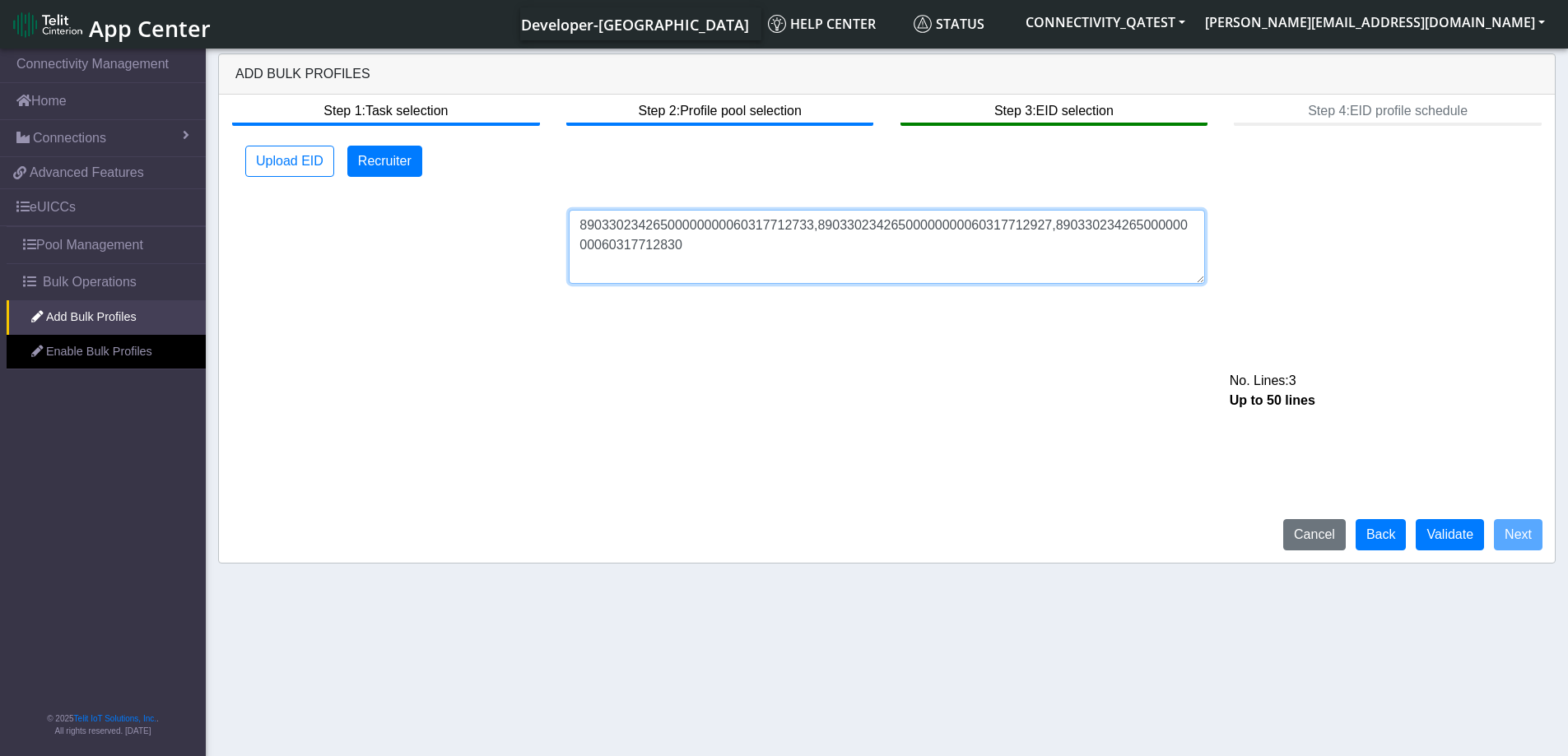
click at [681, 241] on textarea "89033023426500000000060317712733,89033023426500000000060317712927,8903302342650…" at bounding box center [887, 247] width 636 height 74
paste textarea "89033023426500000000060317713024"
type textarea "89033023426500000000060317712733,89033023426500000000060317712927,8903302342650…"
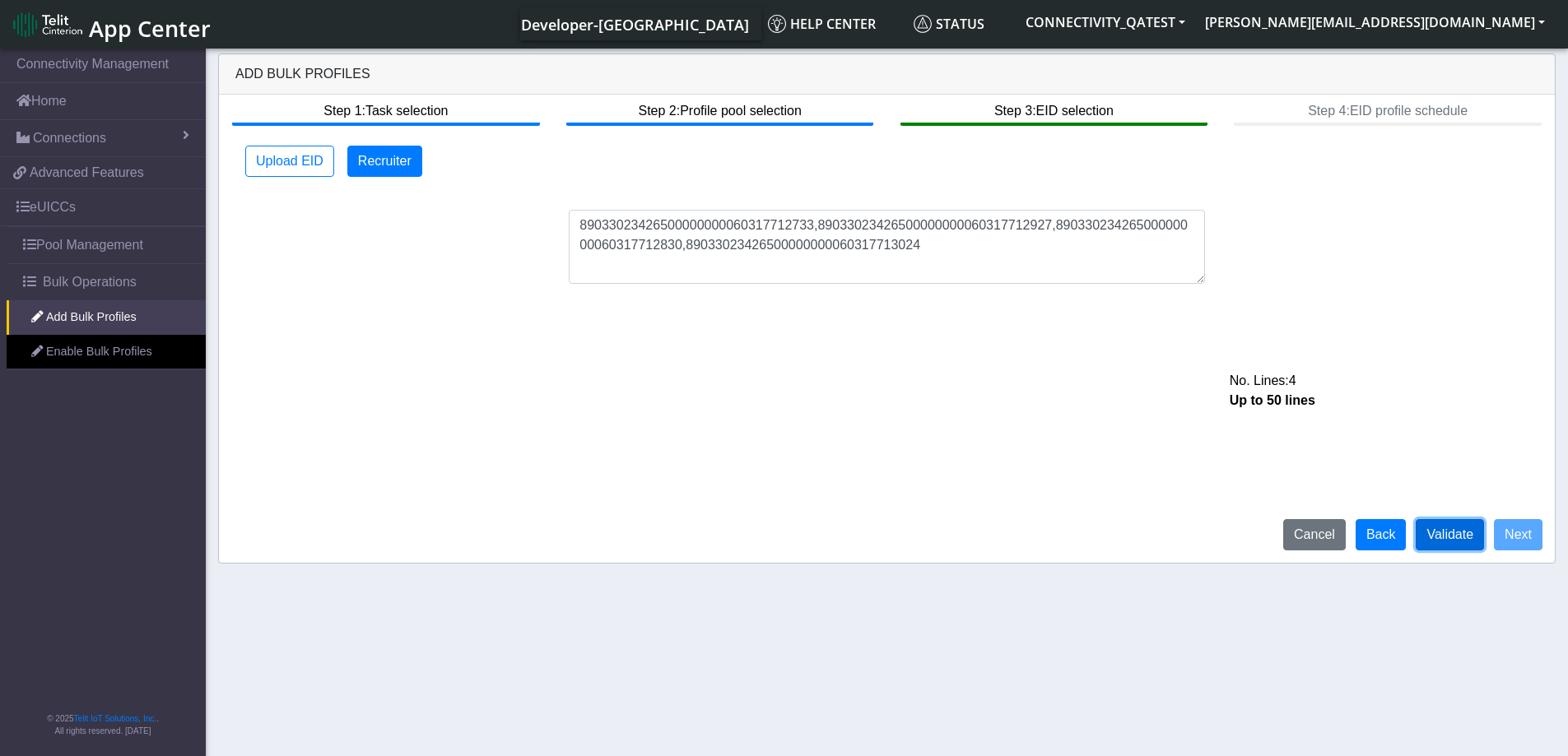
click at [1452, 529] on button "Validate" at bounding box center [1450, 534] width 69 height 31
